Goal: Transaction & Acquisition: Book appointment/travel/reservation

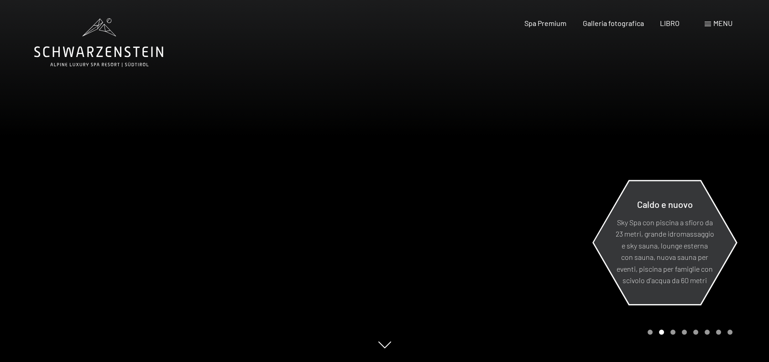
click at [610, 300] on div "Caldo e nuovo Sky Spa con piscina a sfioro da 23 metri, grande idromassaggio e …" at bounding box center [664, 243] width 145 height 134
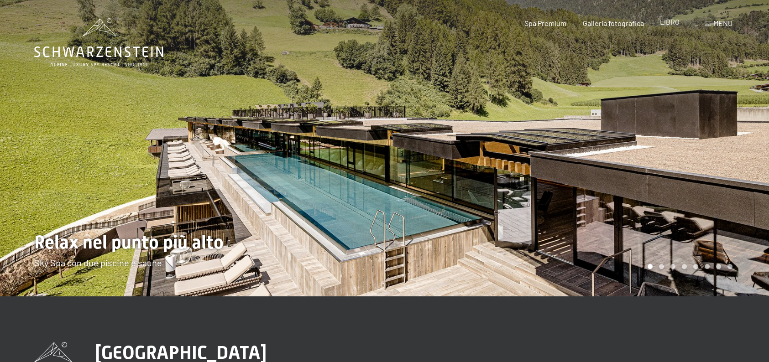
click at [663, 24] on font "LIBRO" at bounding box center [670, 21] width 20 height 9
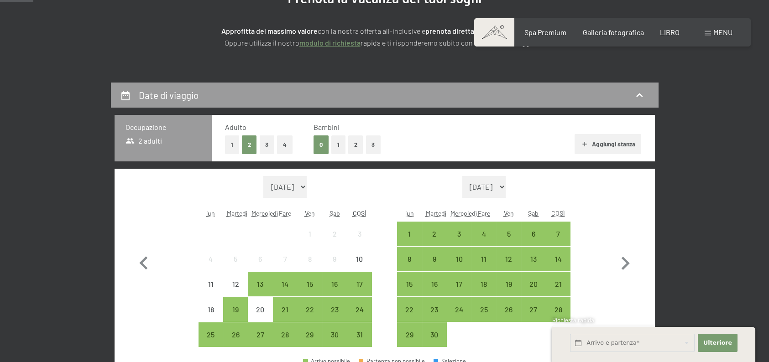
scroll to position [137, 0]
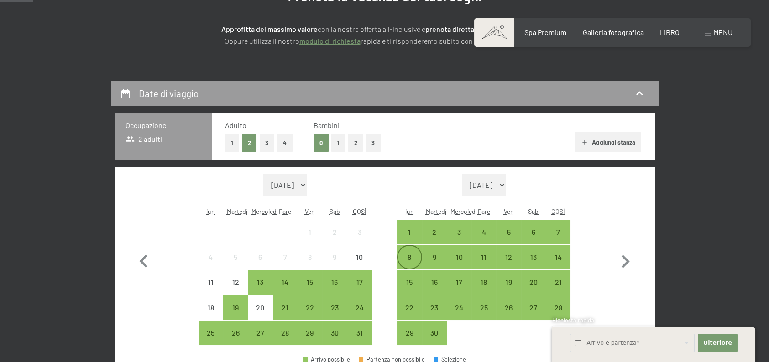
click at [407, 265] on div "8" at bounding box center [409, 265] width 23 height 23
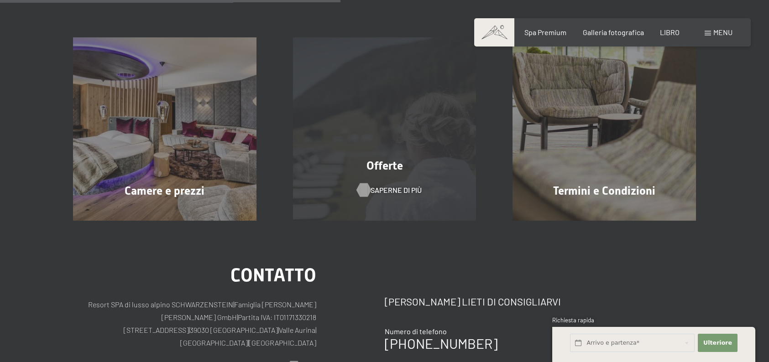
scroll to position [228, 0]
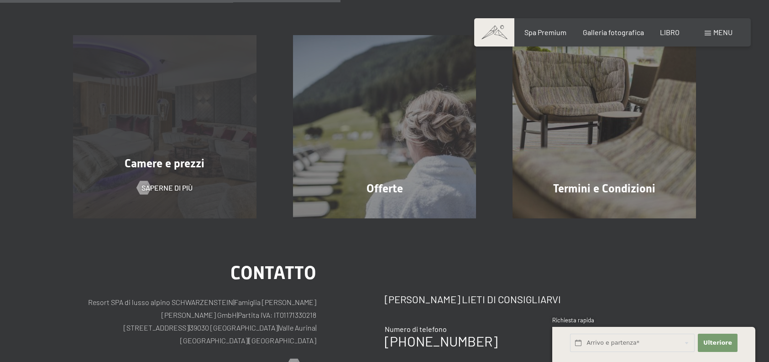
click at [182, 169] on font "Camere e prezzi" at bounding box center [165, 163] width 80 height 13
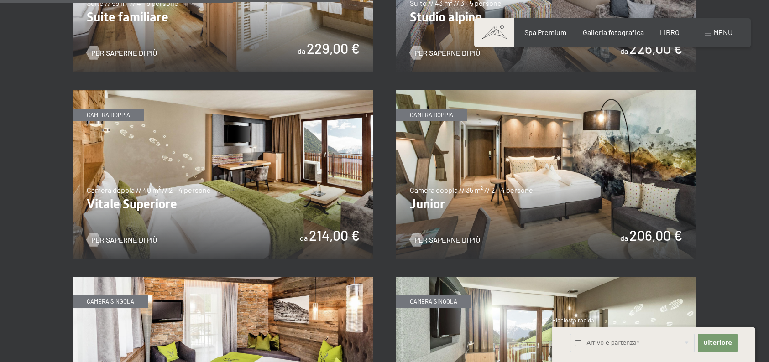
scroll to position [1278, 0]
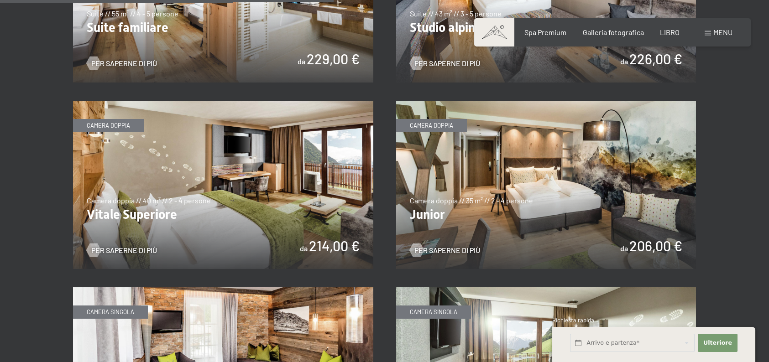
click at [139, 233] on img at bounding box center [223, 185] width 300 height 169
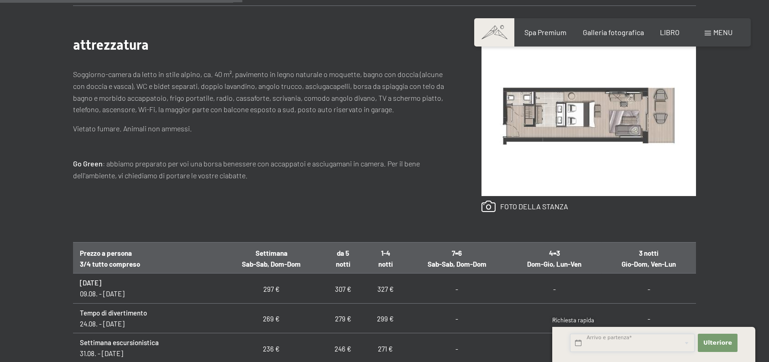
click at [607, 345] on input "text" at bounding box center [632, 343] width 125 height 19
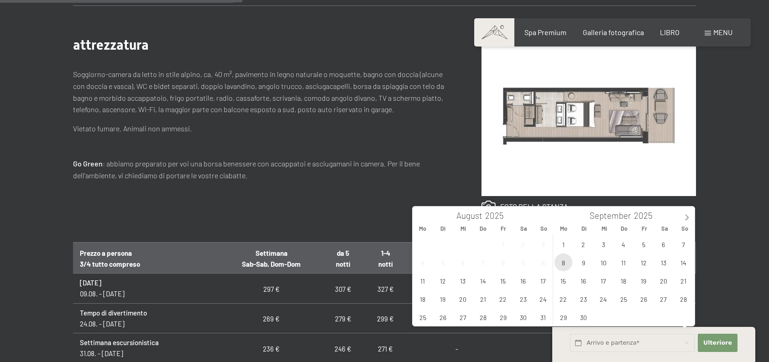
click at [565, 264] on span "8" at bounding box center [564, 263] width 18 height 18
click at [601, 262] on span "10" at bounding box center [604, 263] width 18 height 18
type input "Mo. 08.09.2025 - Mi. 10.09.2025"
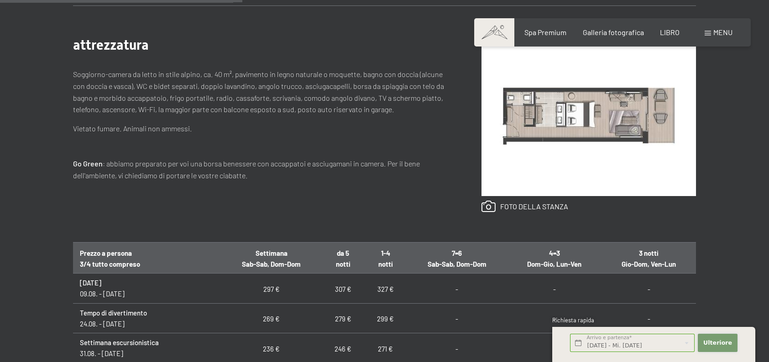
click at [728, 342] on font "Ulteriore" at bounding box center [717, 343] width 29 height 7
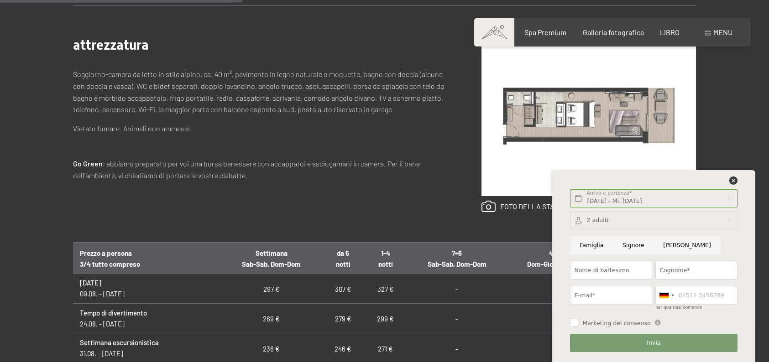
click at [298, 229] on div "attrezzatura Soggiorno-camera da letto in stile alpino, ca. 40 m², pavimento in…" at bounding box center [384, 123] width 623 height 237
click at [731, 180] on icon at bounding box center [733, 181] width 8 height 8
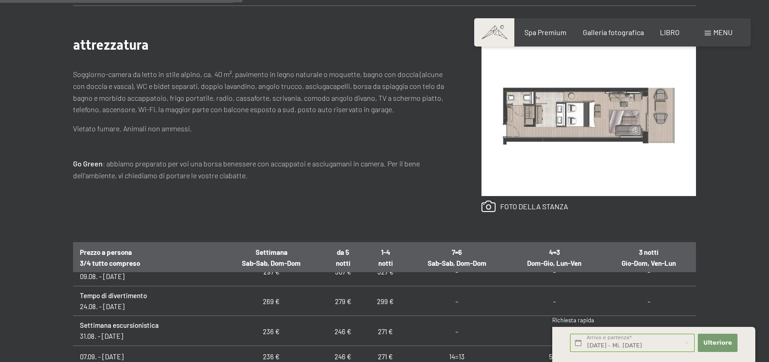
scroll to position [61, 0]
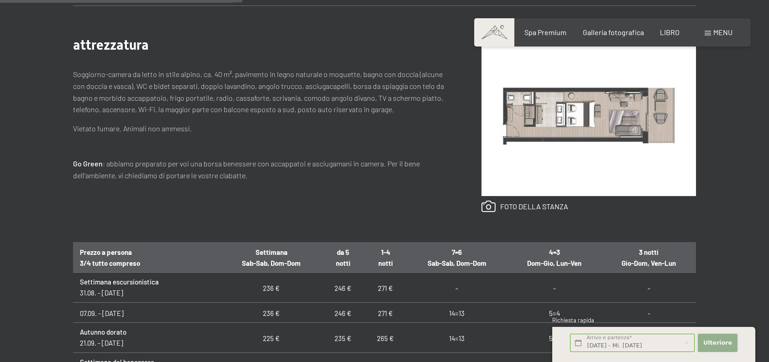
click at [710, 343] on font "Ulteriore" at bounding box center [717, 343] width 29 height 7
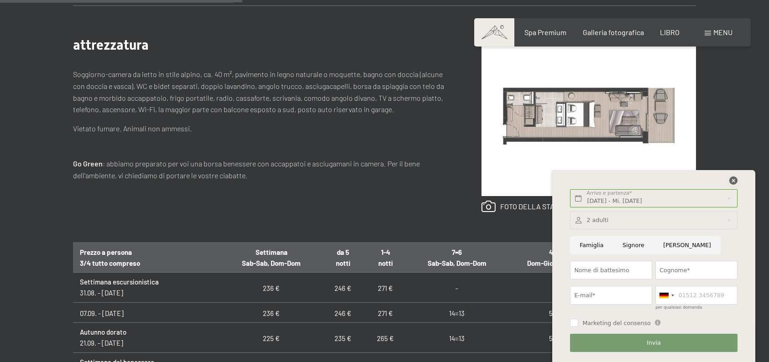
click at [731, 178] on icon at bounding box center [733, 181] width 8 height 8
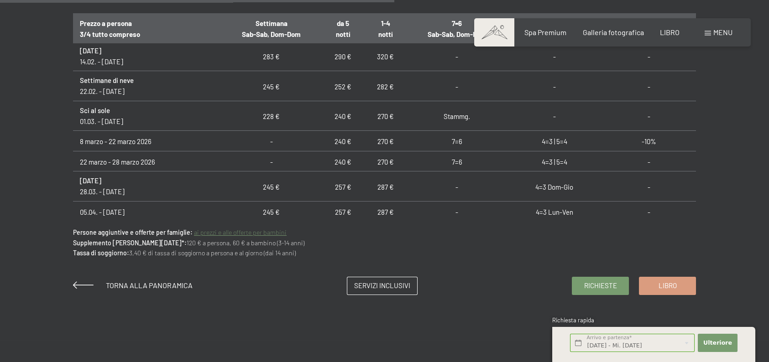
scroll to position [624, 0]
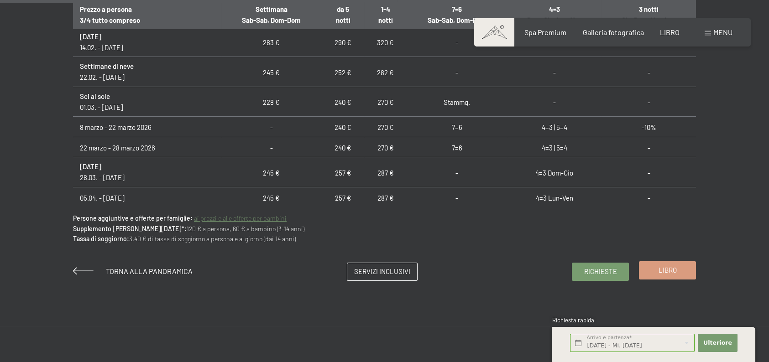
click at [665, 271] on font "Libro" at bounding box center [668, 270] width 18 height 8
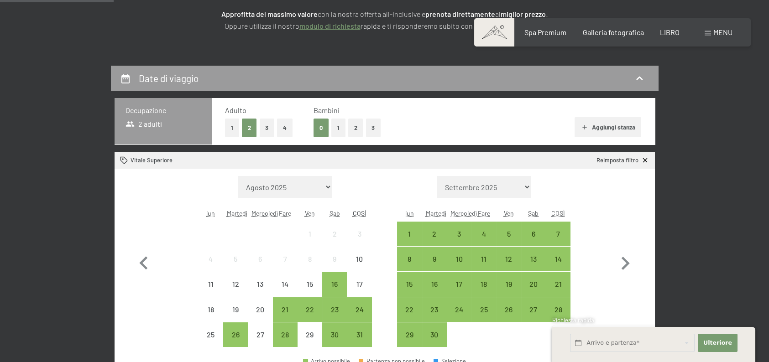
scroll to position [213, 0]
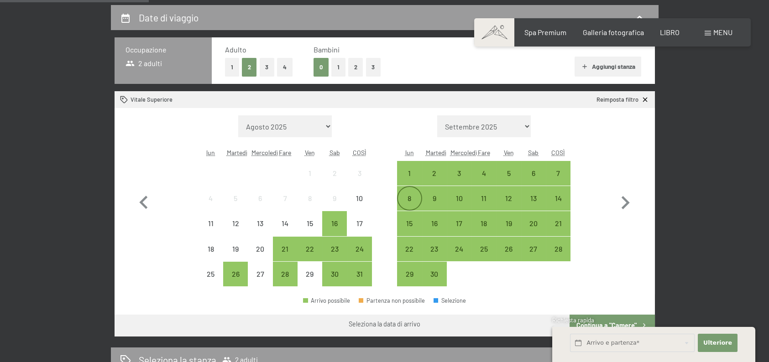
click at [399, 197] on div "8" at bounding box center [409, 206] width 23 height 23
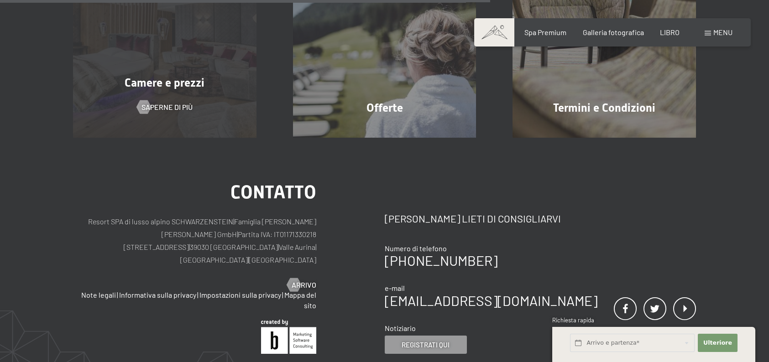
scroll to position [304, 0]
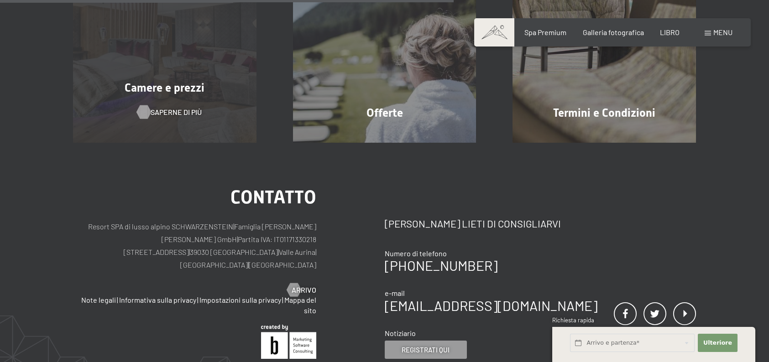
click at [185, 111] on font "Saperne di più" at bounding box center [176, 112] width 51 height 9
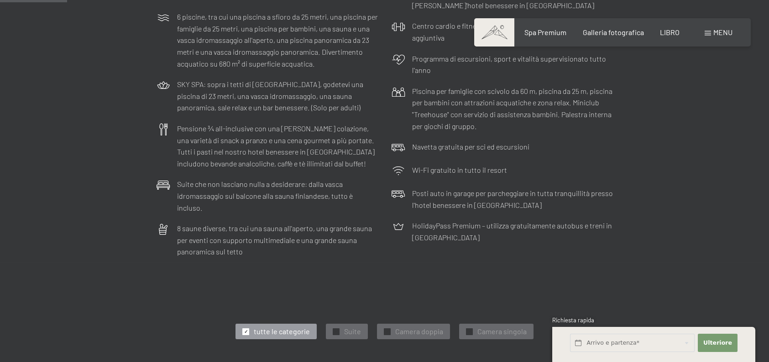
scroll to position [258, 0]
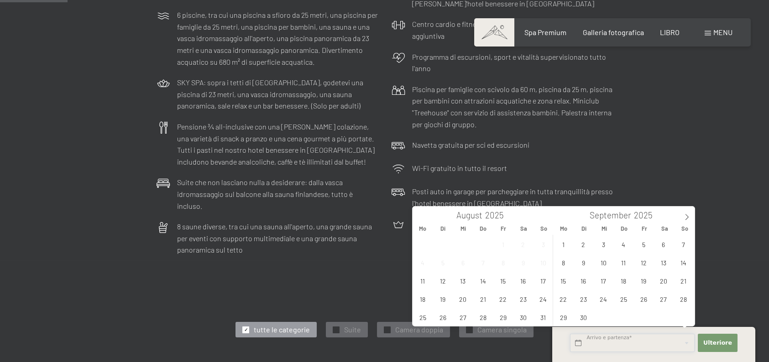
click at [669, 346] on input "text" at bounding box center [632, 343] width 125 height 19
click at [564, 261] on span "8" at bounding box center [564, 263] width 18 height 18
click at [611, 260] on span "10" at bounding box center [604, 263] width 18 height 18
type input "Mo. 08.09.2025 - Mi. 10.09.2025"
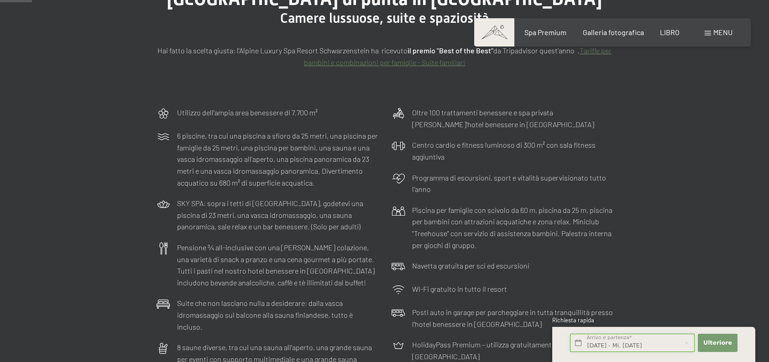
scroll to position [121, 0]
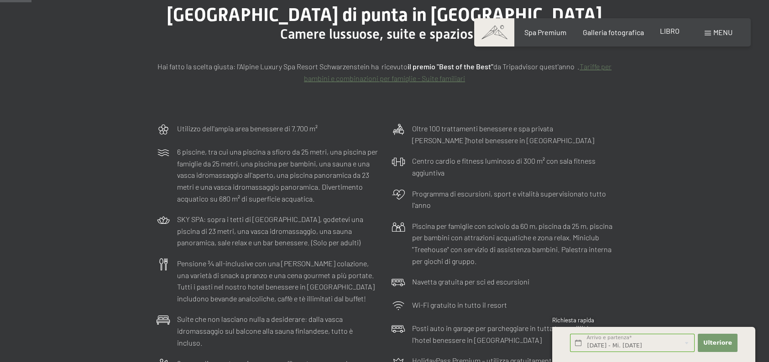
click at [669, 34] on font "LIBRO" at bounding box center [670, 30] width 20 height 9
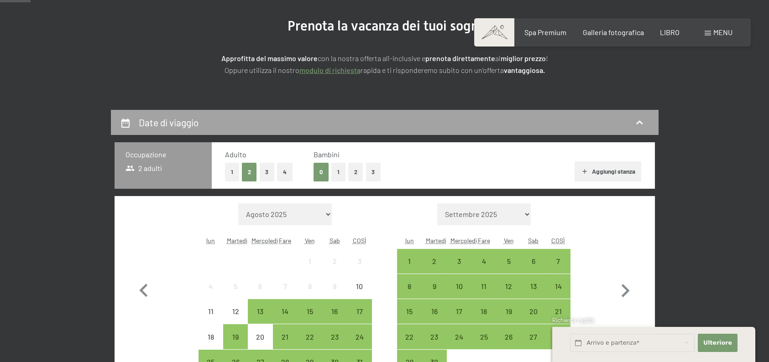
scroll to position [137, 0]
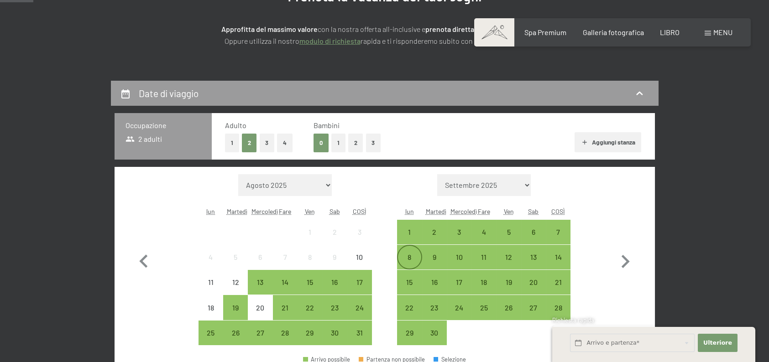
click at [415, 261] on div "8" at bounding box center [409, 265] width 23 height 23
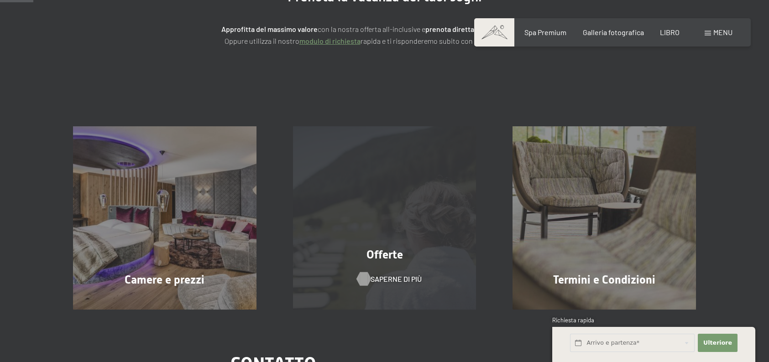
click at [402, 278] on font "Saperne di più" at bounding box center [396, 279] width 51 height 9
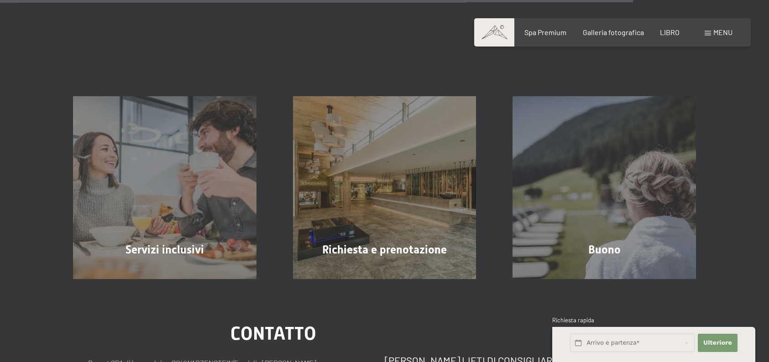
scroll to position [1521, 0]
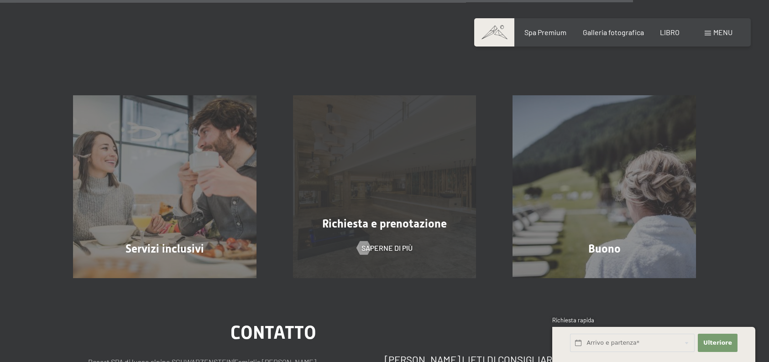
click at [395, 217] on font "Richiesta e prenotazione" at bounding box center [384, 223] width 125 height 13
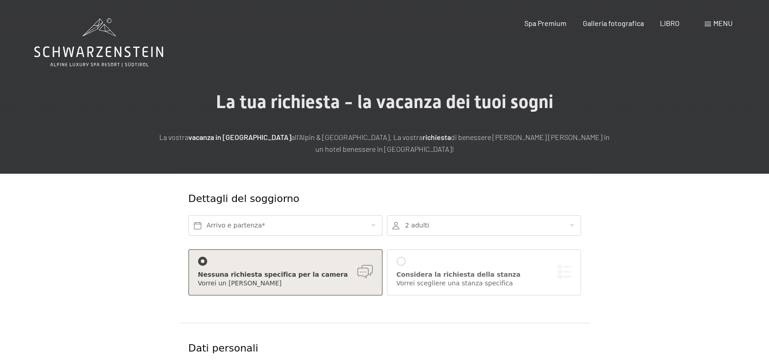
click at [117, 63] on icon at bounding box center [98, 42] width 129 height 49
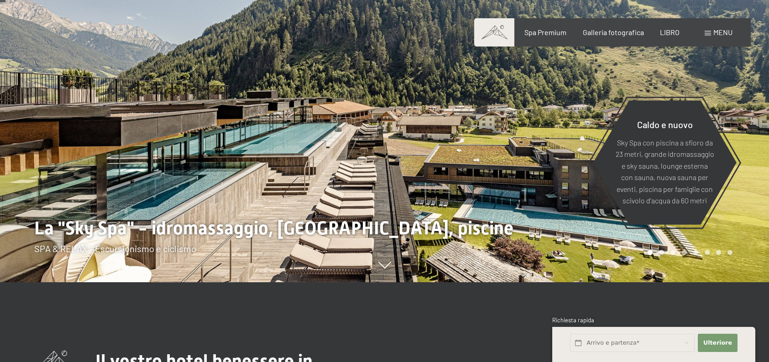
scroll to position [91, 0]
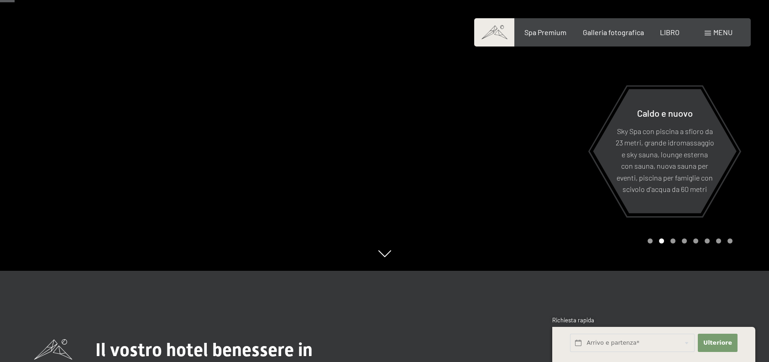
click at [625, 37] on div "Libro Richieste Spa Premium Galleria fotografica LIBRO menu DI ESSO IT Buono Ga…" at bounding box center [613, 32] width 240 height 10
click at [625, 32] on font "Galleria fotografica" at bounding box center [613, 30] width 61 height 9
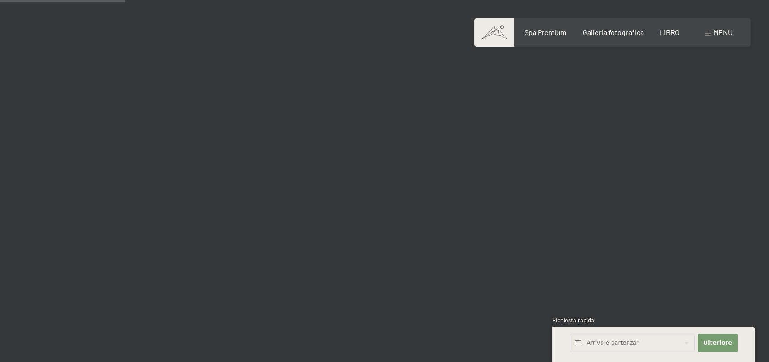
scroll to position [1856, 0]
